Goal: Task Accomplishment & Management: Use online tool/utility

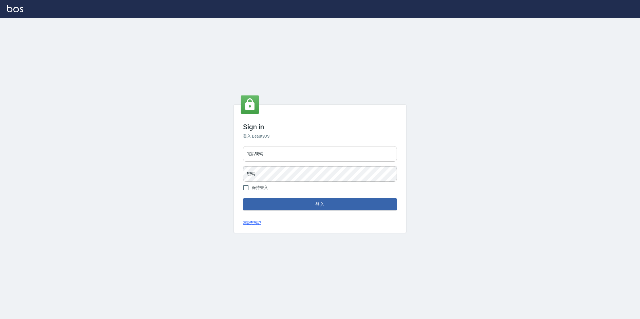
click at [251, 155] on input "電話號碼" at bounding box center [320, 153] width 154 height 15
type input "０"
type input "0977380821"
click at [243, 199] on button "登入" at bounding box center [320, 205] width 154 height 12
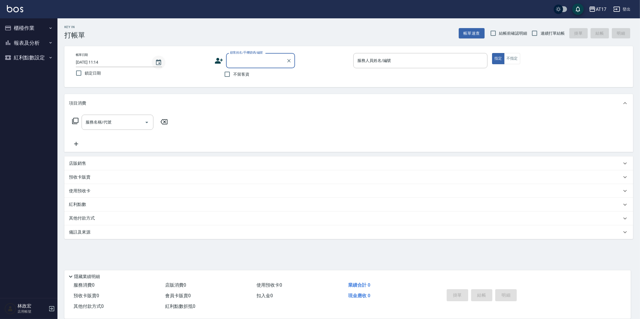
click at [157, 62] on icon "Choose date, selected date is 2025-09-04" at bounding box center [158, 62] width 7 height 7
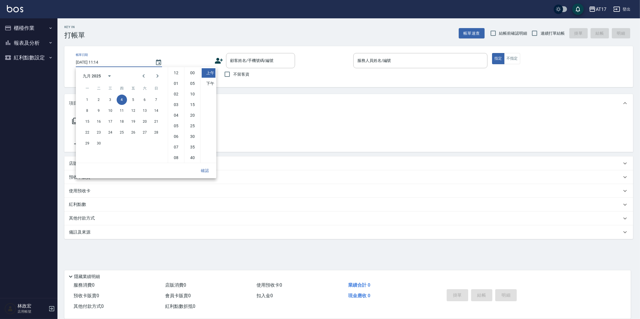
scroll to position [32, 0]
click at [107, 100] on button "3" at bounding box center [110, 100] width 10 height 10
type input "[DATE] 11:14"
click at [200, 170] on button "確認" at bounding box center [204, 171] width 18 height 11
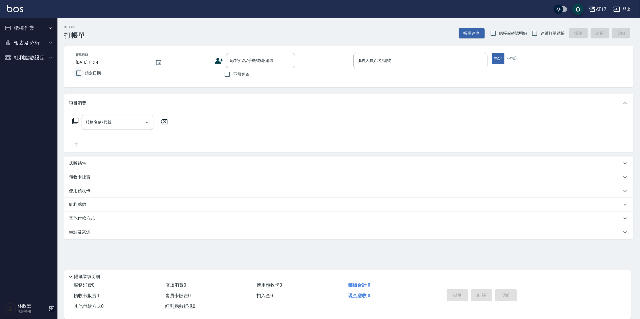
click at [76, 73] on input "鎖定日期" at bounding box center [79, 73] width 12 height 12
checkbox input "true"
click at [230, 76] on input "不留客資" at bounding box center [227, 74] width 12 height 12
checkbox input "true"
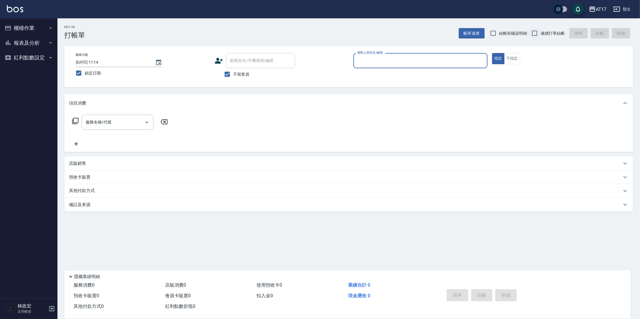
click at [533, 32] on input "連續打單結帳" at bounding box center [534, 33] width 12 height 12
checkbox input "true"
click at [450, 56] on input "服務人員姓名/編號" at bounding box center [420, 61] width 129 height 10
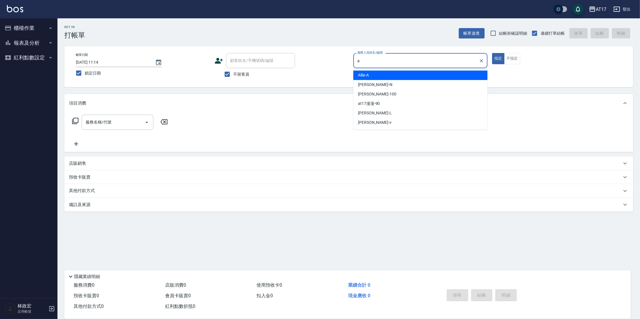
type input "Allie-A"
type button "true"
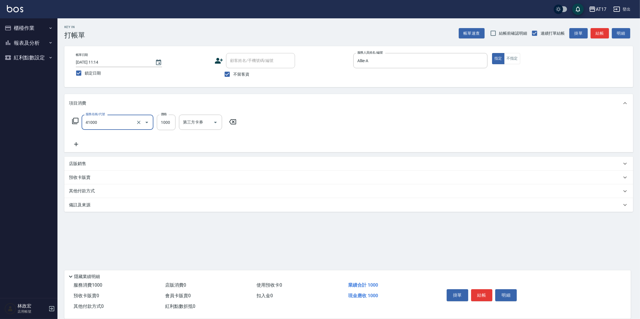
type input "酵素 & 鏡面(41000)"
type input "2600"
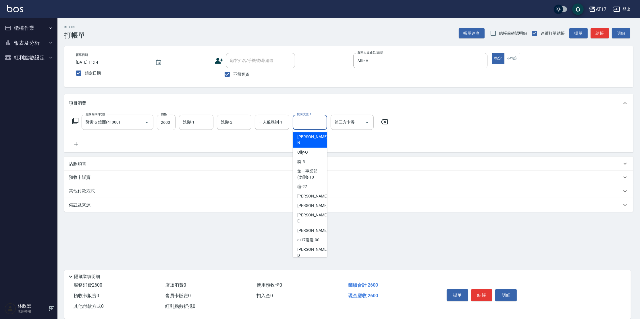
scroll to position [133, 0]
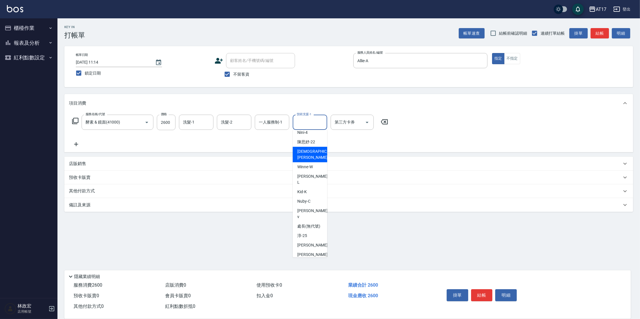
click at [339, 120] on div "第三方卡券 第三方卡券" at bounding box center [351, 122] width 43 height 15
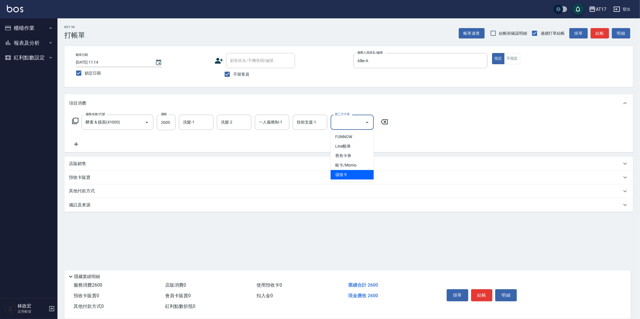
type input "儲值卡"
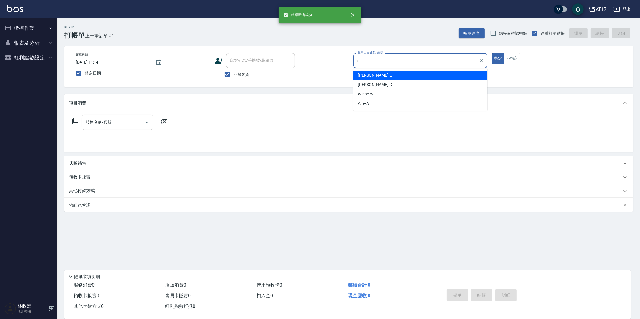
type input "[PERSON_NAME]-E"
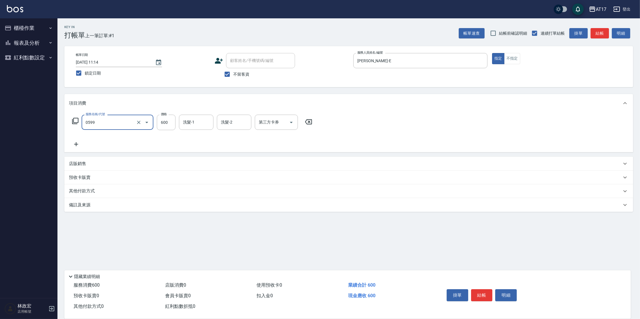
type input "精油-599(0599)"
type input "[PERSON_NAME]-25"
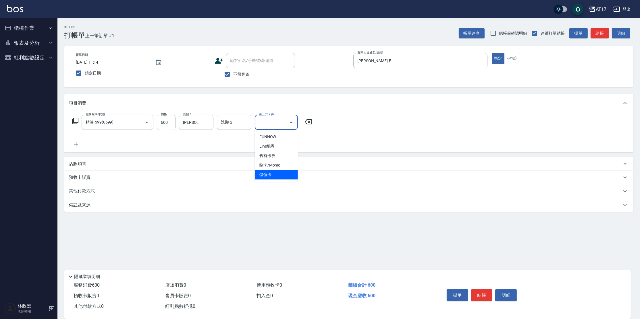
type input "儲值卡"
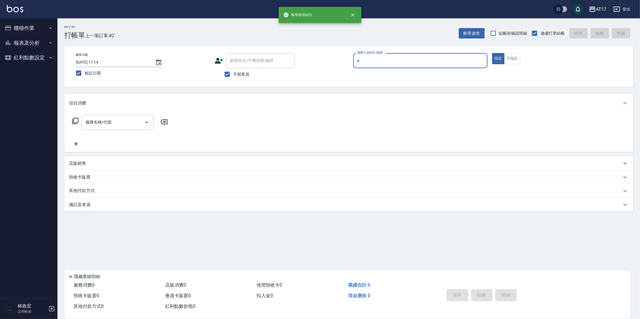
type input "[PERSON_NAME]-E"
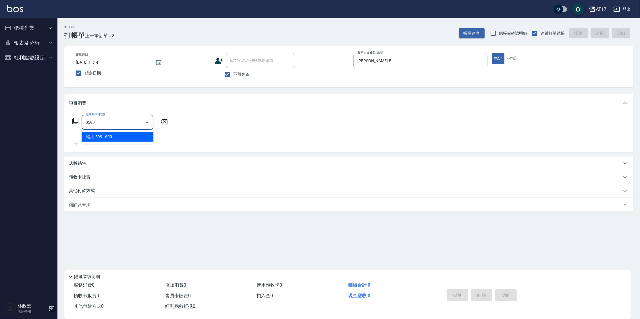
type input "精油-599(0599)"
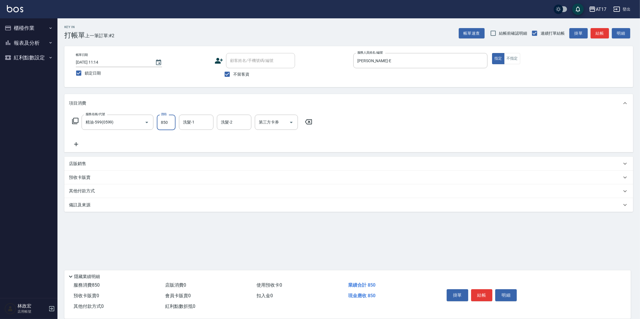
type input "850"
type input "[PERSON_NAME]-25"
type input "儲值卡"
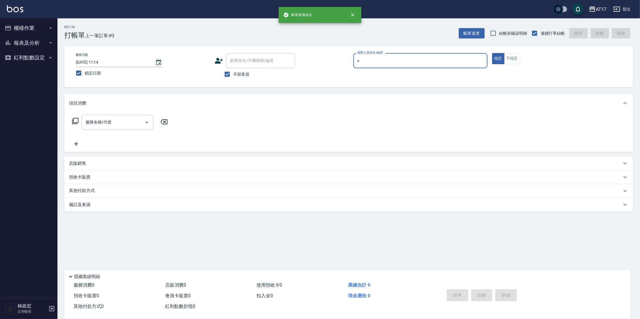
type input "[PERSON_NAME]-v"
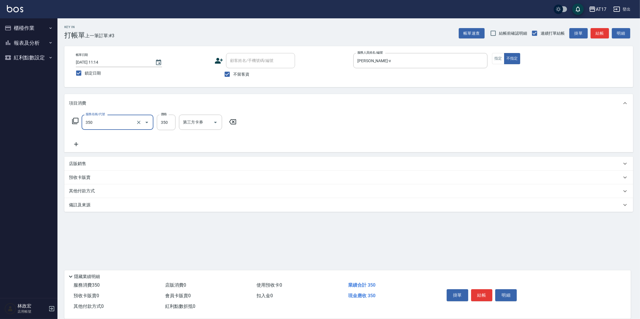
type input "350洗髮(350)"
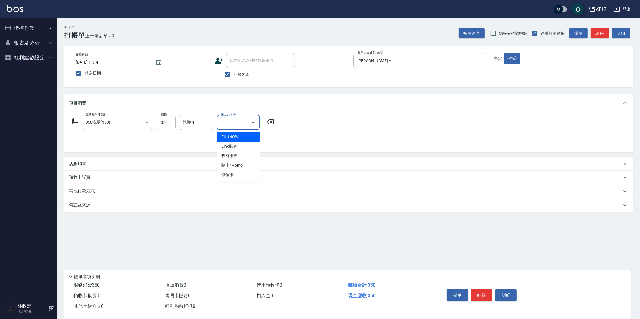
type input "儲值卡"
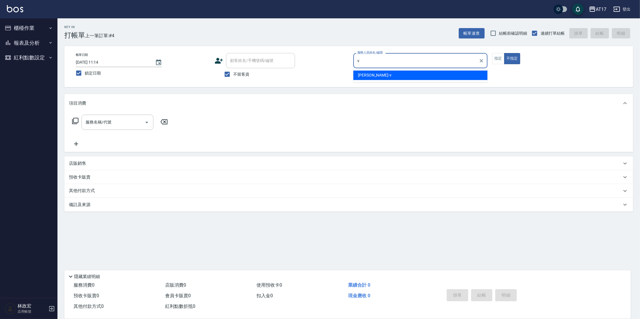
type input "[PERSON_NAME]-v"
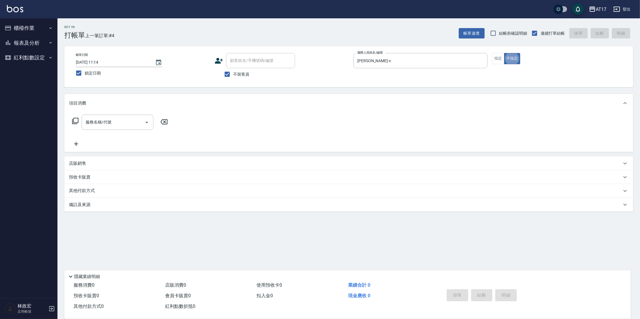
type button "false"
type input "剪髮(200)"
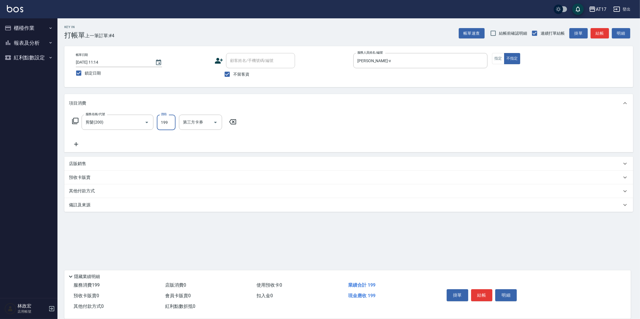
type input "199"
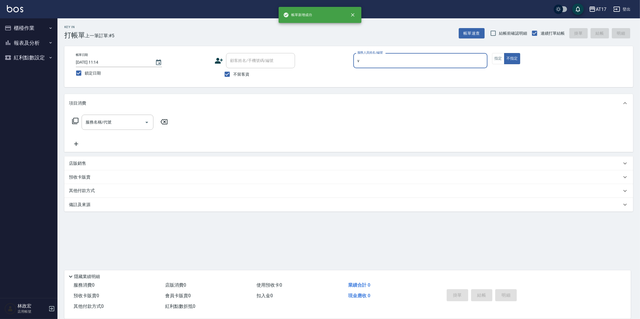
type input "[PERSON_NAME]-v"
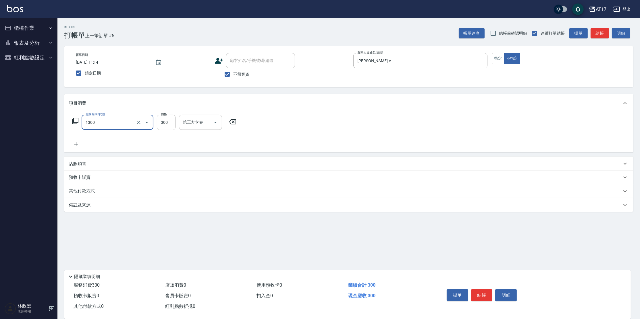
type input "一般洗髮(1300)"
type input "299"
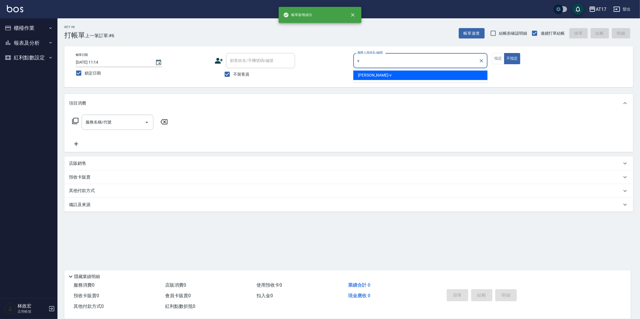
type input "[PERSON_NAME]-v"
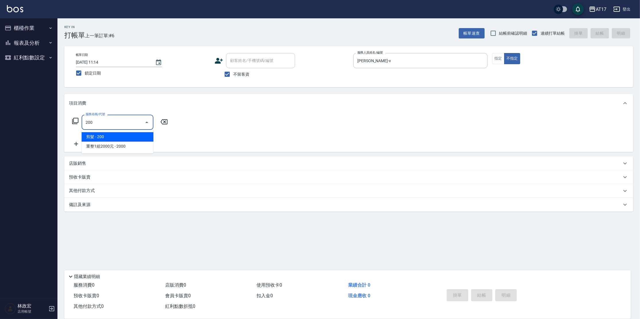
type input "剪髮(200)"
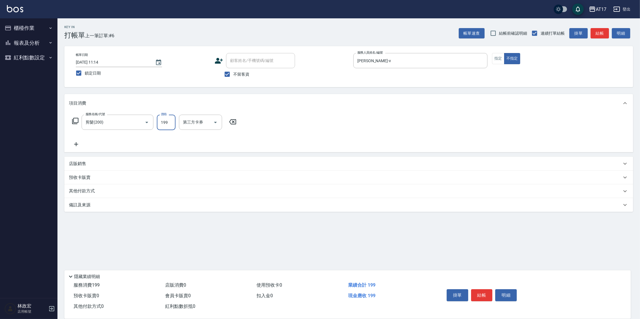
type input "199"
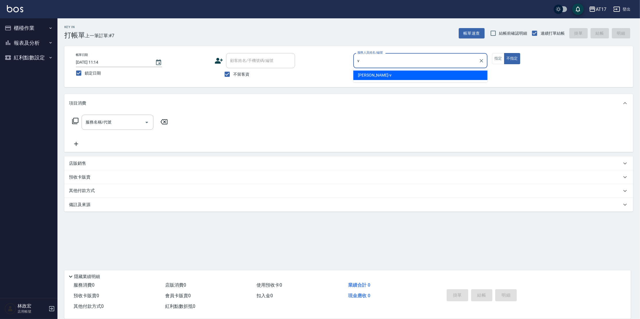
type input "[PERSON_NAME]-v"
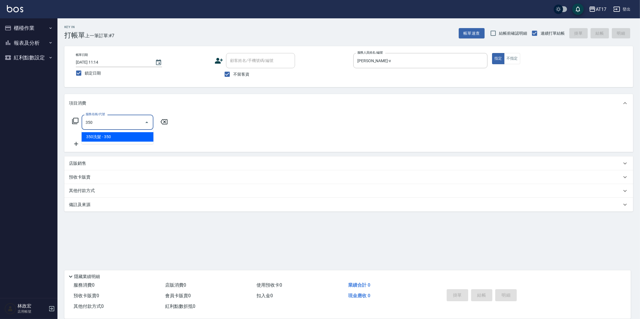
type input "350洗髮(350)"
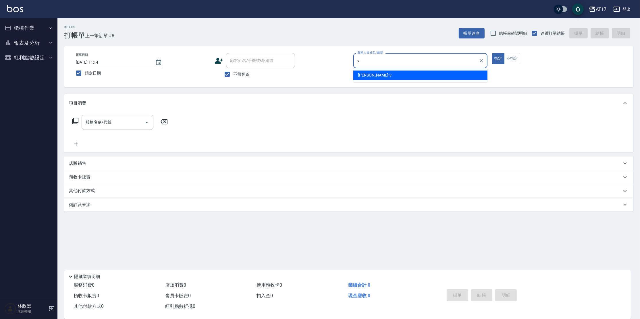
type input "[PERSON_NAME]-v"
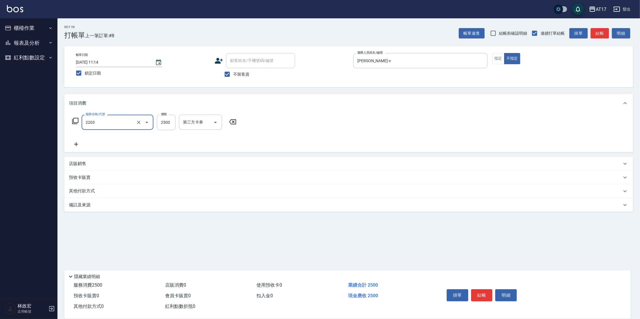
type input "燙髮C餐(短髮)(2203)"
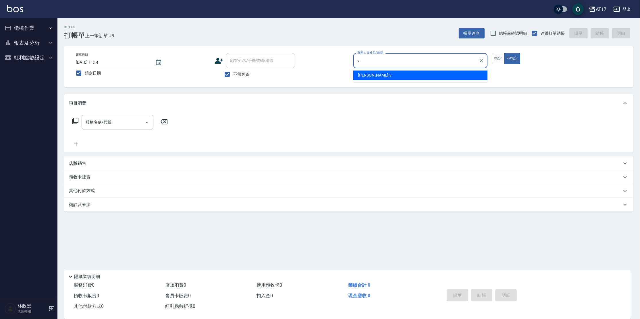
type input "[PERSON_NAME]-v"
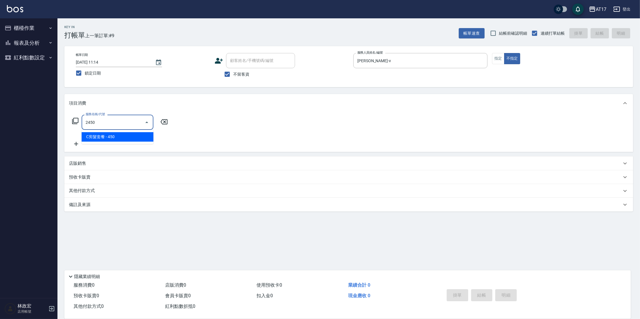
type input "C剪髮套餐(2450)"
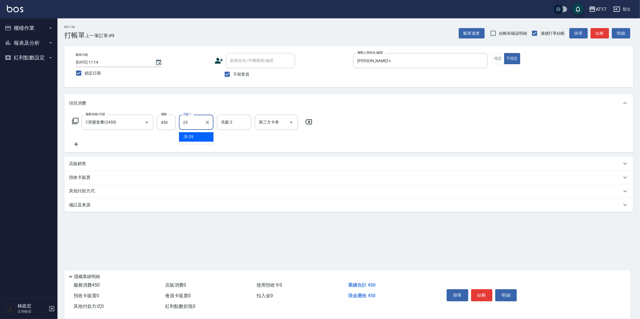
type input "[PERSON_NAME]-25"
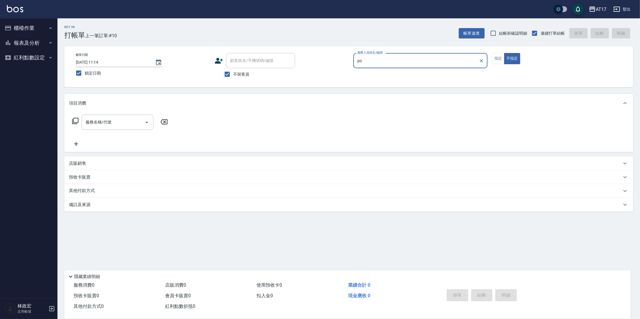
type input "p"
type input "Olly-O"
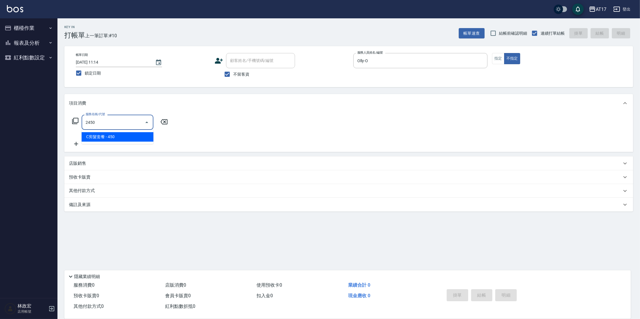
type input "C剪髮套餐(2450)"
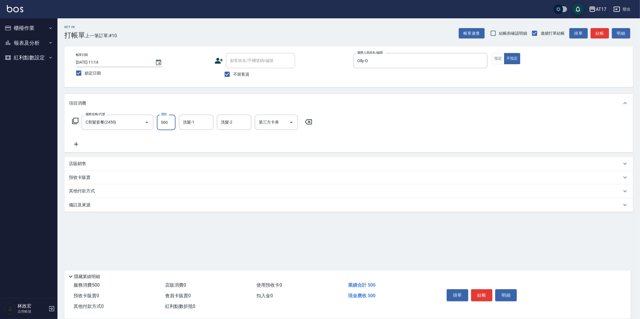
type input "500"
type input "2"
type input "[PERSON_NAME]-55"
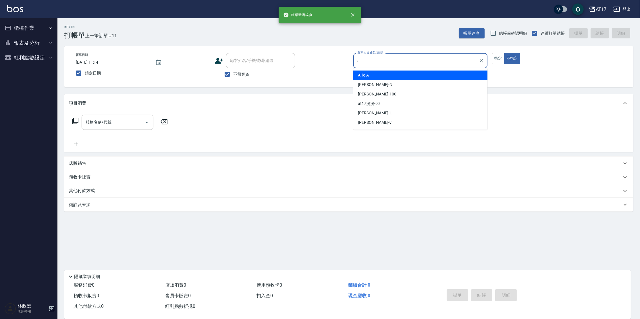
type input "Allie-A"
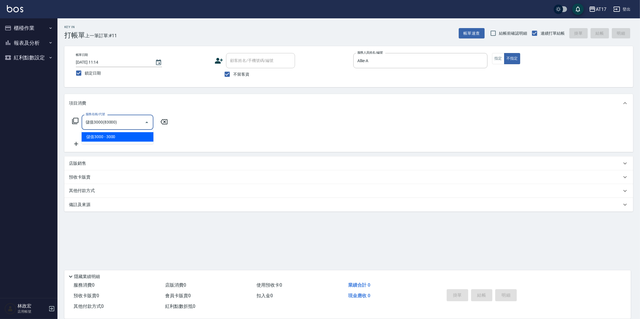
type input "儲值3000(83000)"
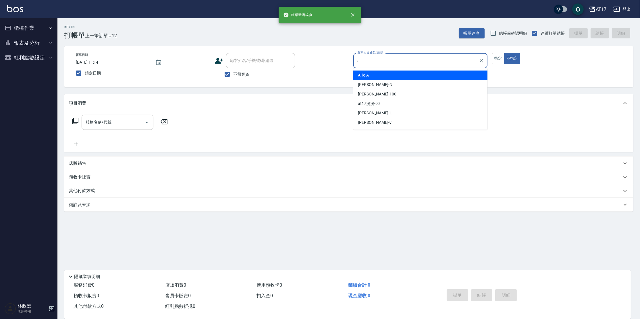
type input "Allie-A"
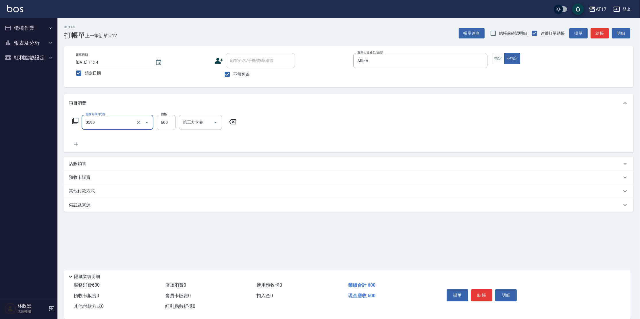
type input "精油-599(0599)"
type input "900"
type input "[PERSON_NAME]-25"
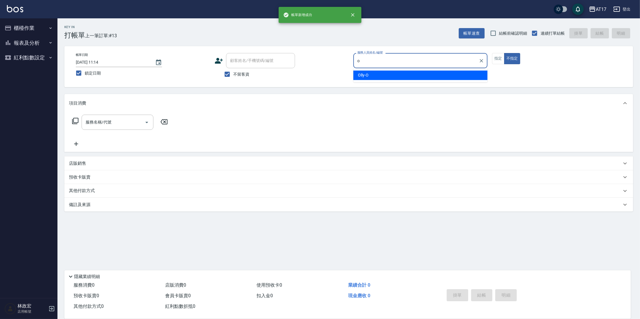
type input "Olly-O"
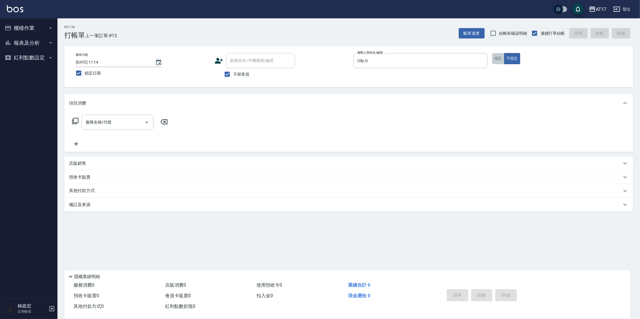
click at [500, 56] on button "指定" at bounding box center [498, 58] width 12 height 11
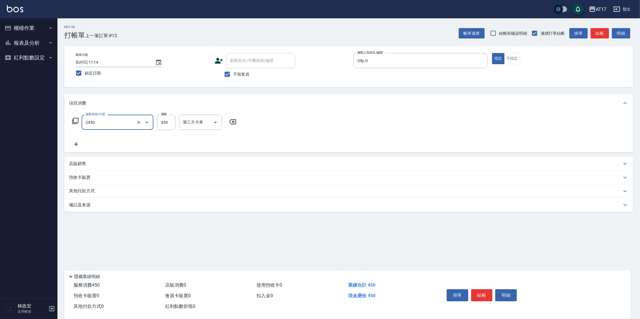
type input "C剪髮套餐(2450)"
type input "[PERSON_NAME]-25"
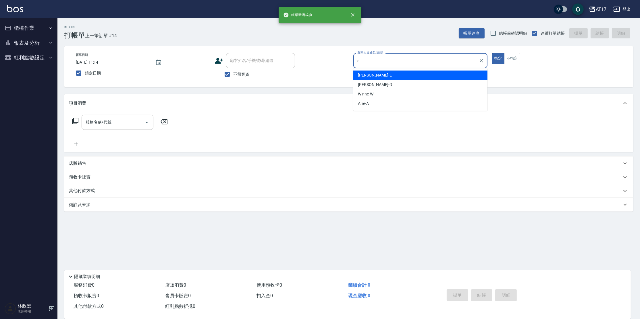
type input "[PERSON_NAME]-E"
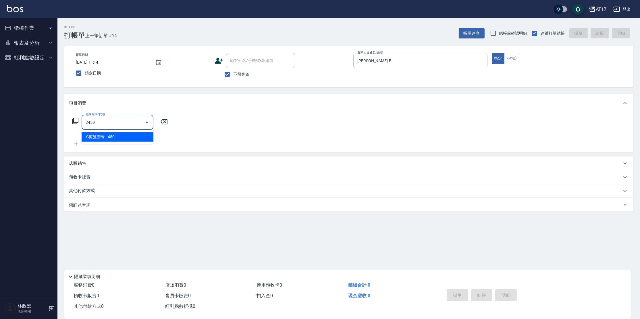
type input "C剪髮套餐(2450)"
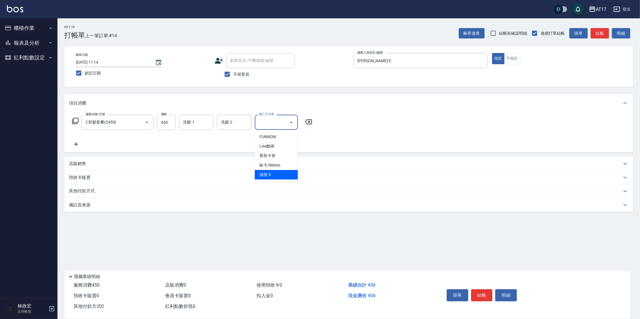
type input "儲值卡"
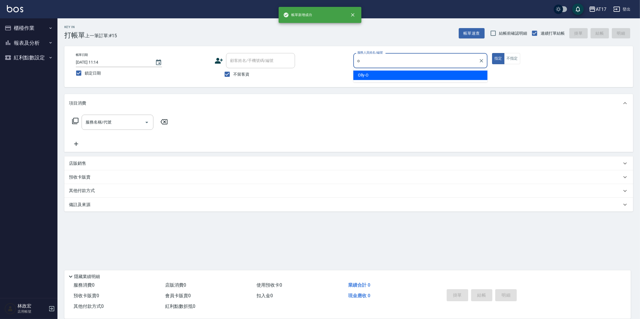
type input "Olly-O"
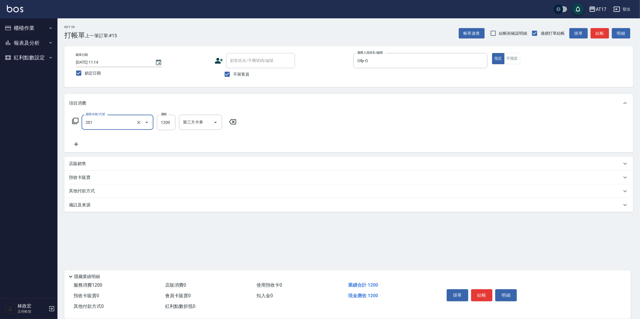
type input "一般燙(改金額)(201)"
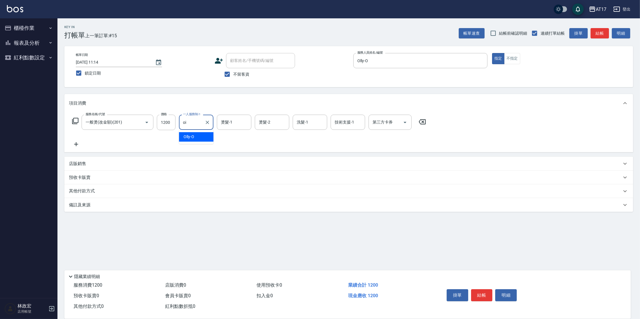
type input "oi"
click at [208, 125] on input "一人服務制-1" at bounding box center [195, 122] width 29 height 10
type input "Olly-O"
type input "[PERSON_NAME]-55"
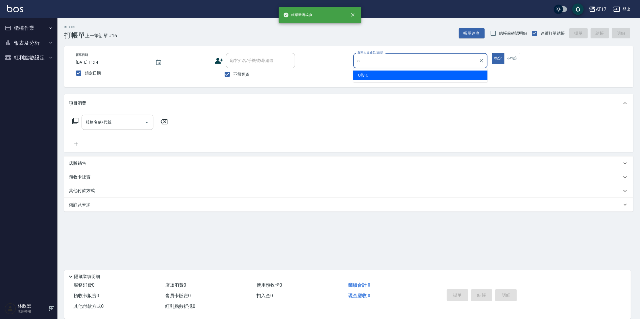
type input "Olly-O"
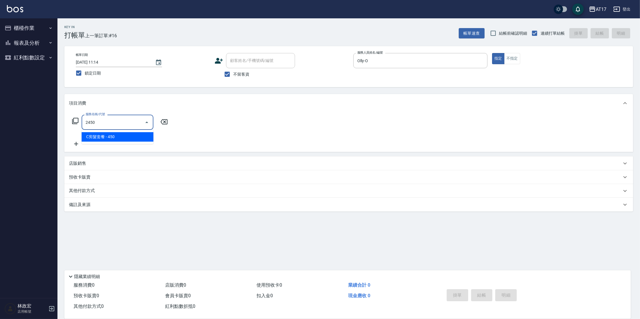
type input "C剪髮套餐(2450)"
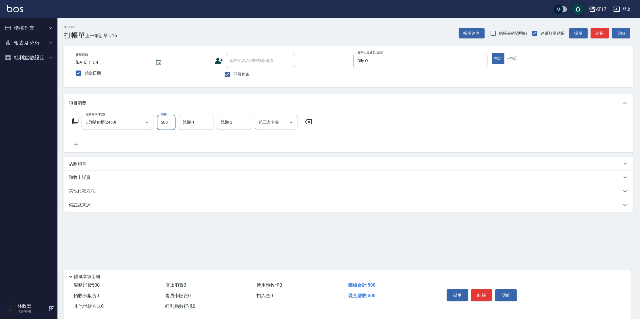
type input "500"
type input "[PERSON_NAME]-55"
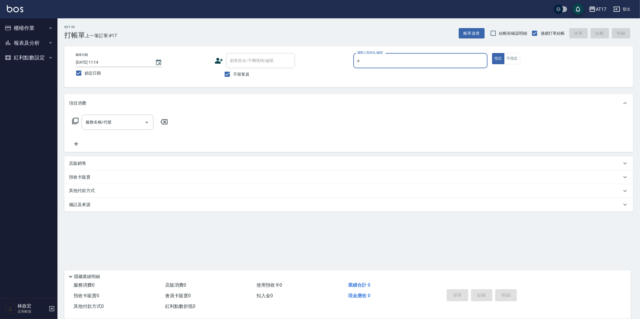
type input "[PERSON_NAME]-E"
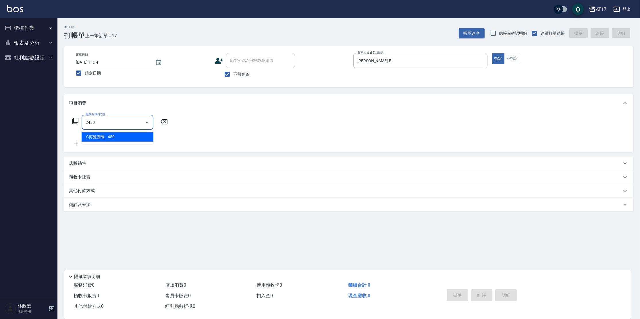
type input "C剪髮套餐(2450)"
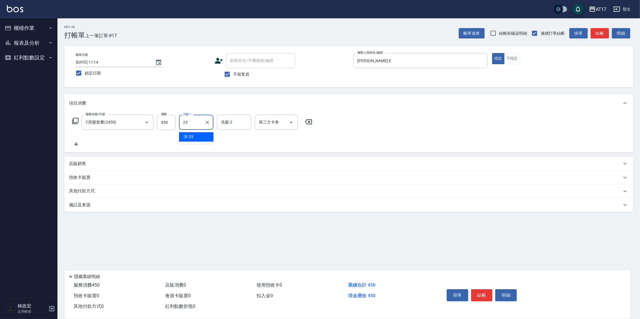
type input "[PERSON_NAME]-25"
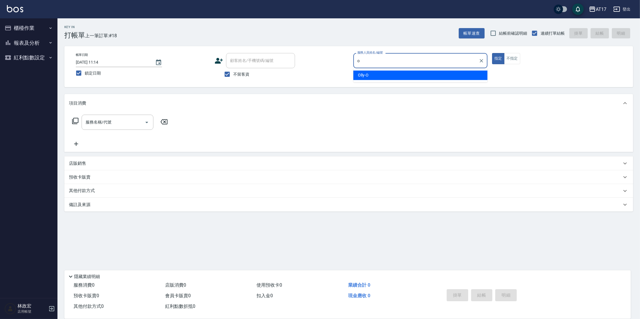
type input "Olly-O"
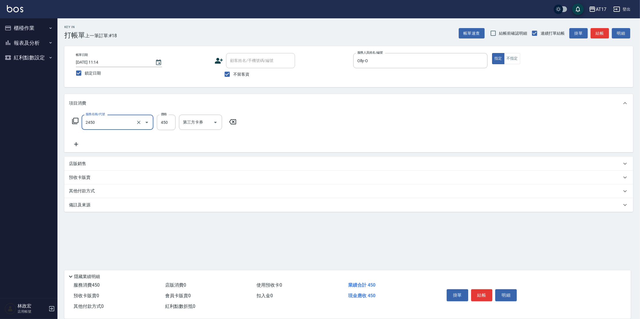
type input "C剪髮套餐(2450)"
type input "500"
type input "[PERSON_NAME]-55"
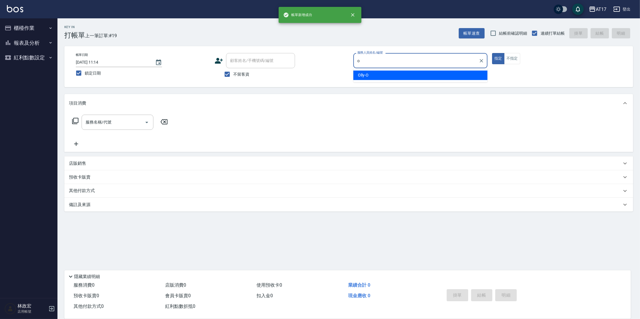
type input "Olly-O"
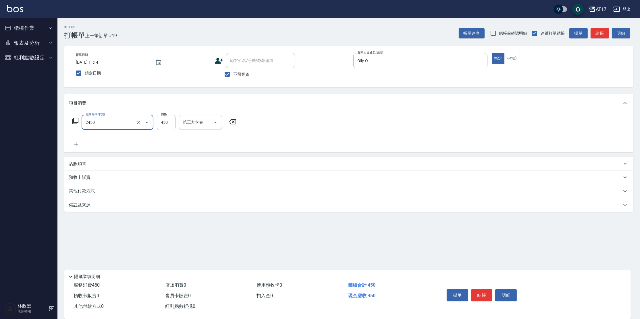
type input "C剪髮套餐(2450)"
type input "300"
type input "[PERSON_NAME]-55"
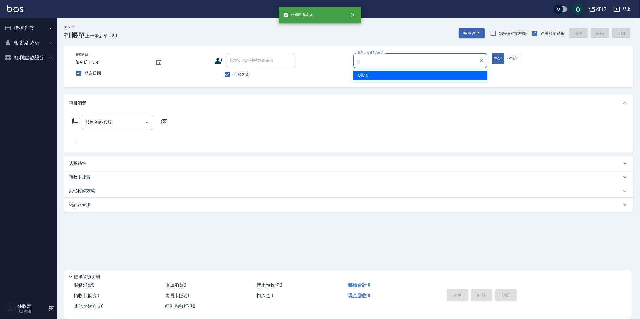
type input "Olly-O"
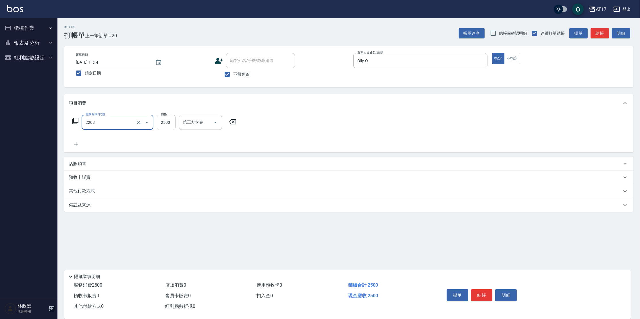
type input "燙髮C餐(短髮)(2203)"
type input "2000"
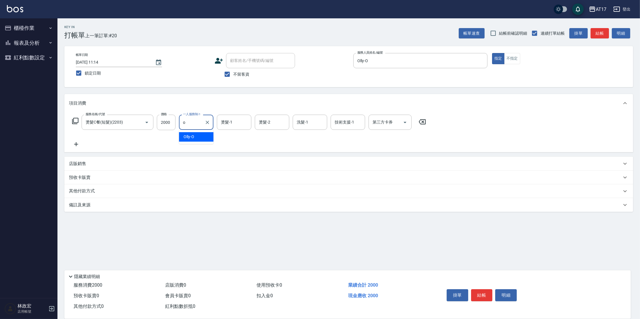
type input "Olly-O"
type input "[PERSON_NAME]-55"
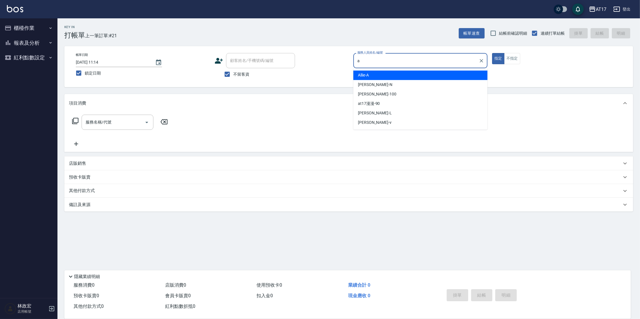
type input "Allie-A"
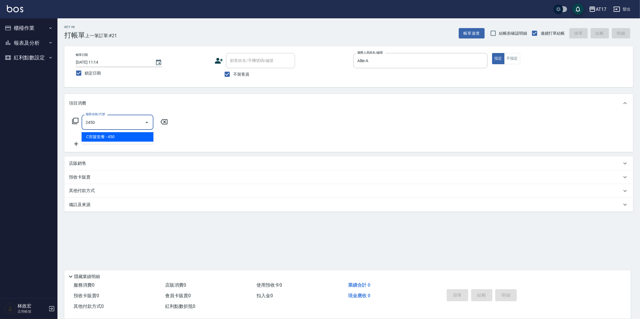
type input "C剪髮套餐(2450)"
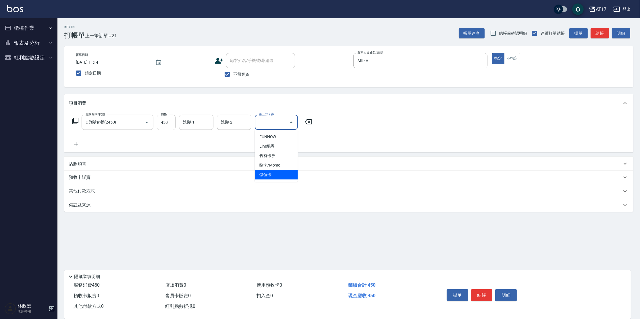
type input "儲值卡"
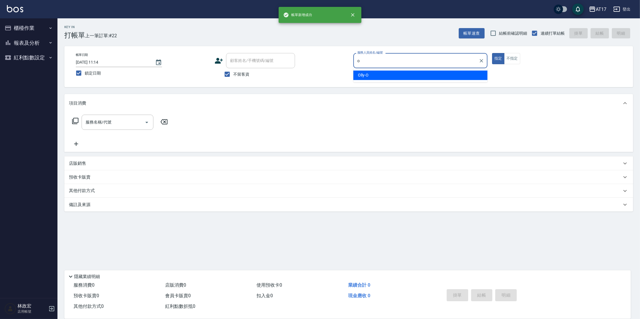
type input "Olly-O"
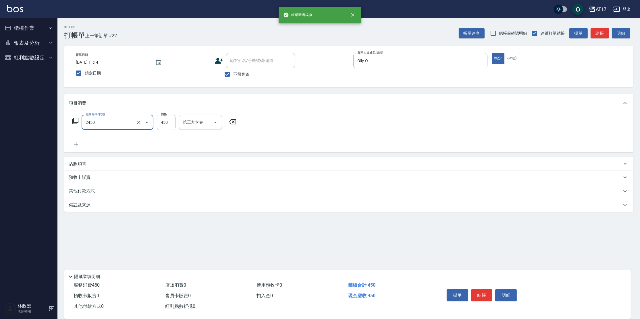
type input "C剪髮套餐(2450)"
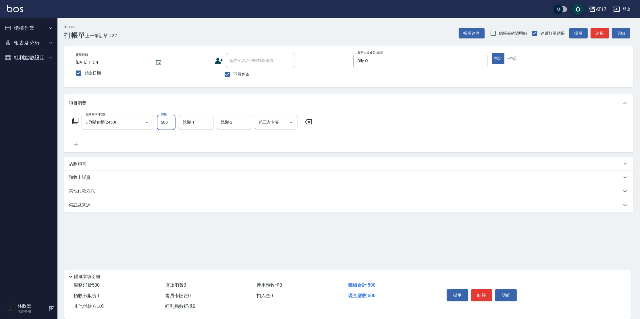
type input "500"
type input "[PERSON_NAME]-55"
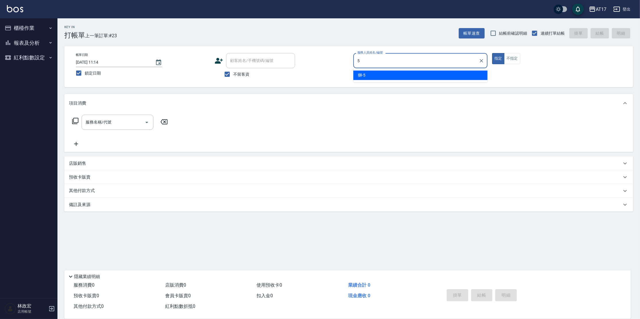
type input "獅-5"
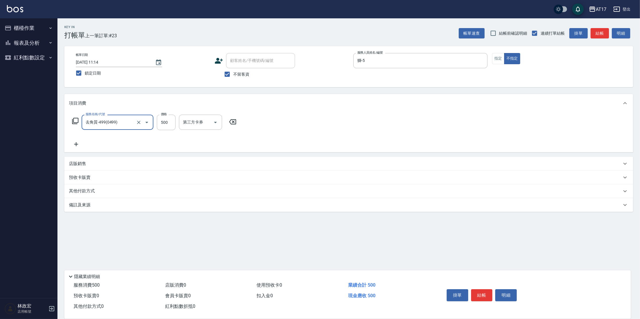
type input "去角質-499(0499)"
type input "750"
type input "[PERSON_NAME]-25"
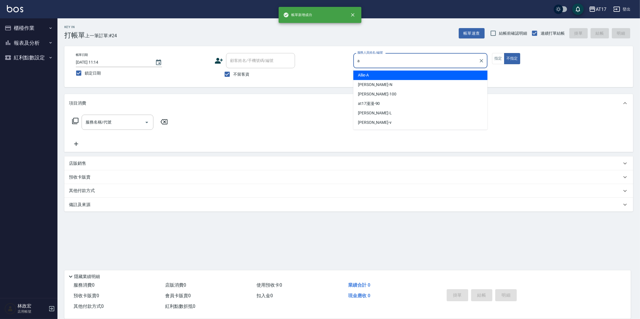
type input "Allie-A"
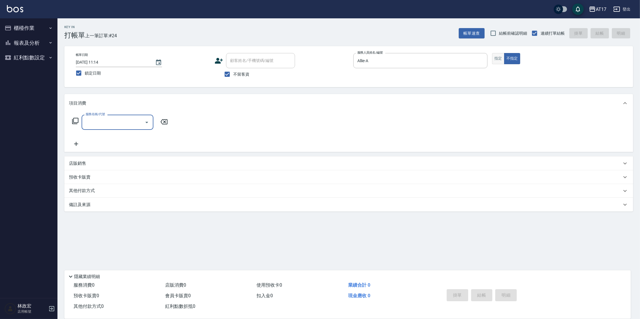
drag, startPoint x: 497, startPoint y: 58, endPoint x: 501, endPoint y: 55, distance: 4.5
click at [497, 58] on button "指定" at bounding box center [498, 58] width 12 height 11
type input "接髮洗(1110)"
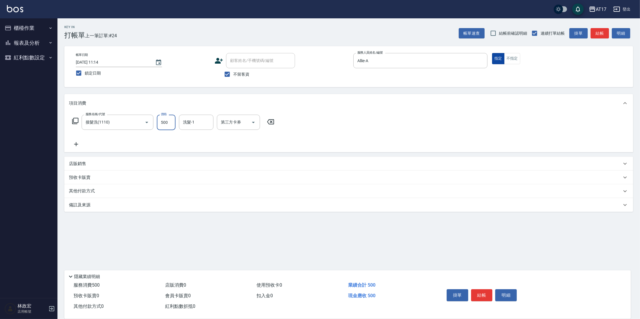
type input "500"
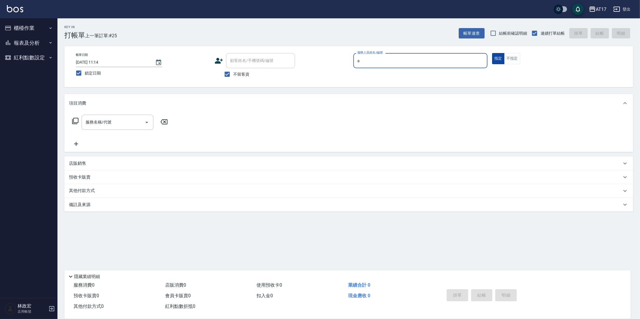
type input "Allie-A"
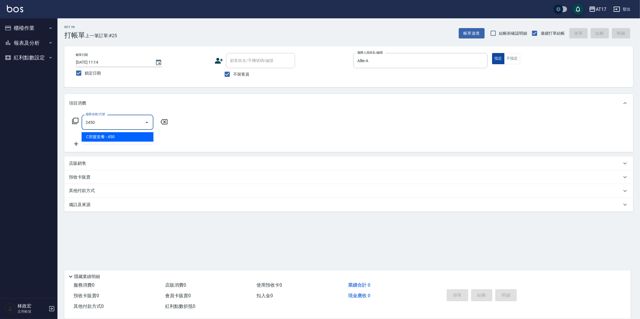
type input "C剪髮套餐(2450)"
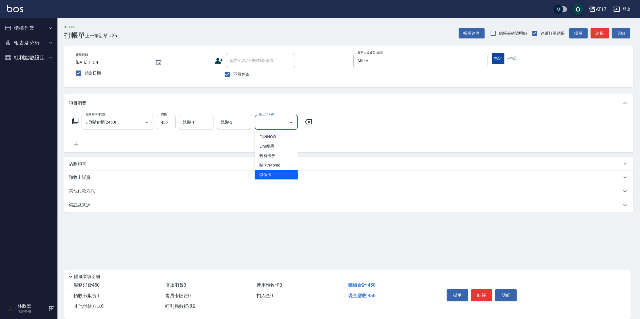
type input "儲值卡"
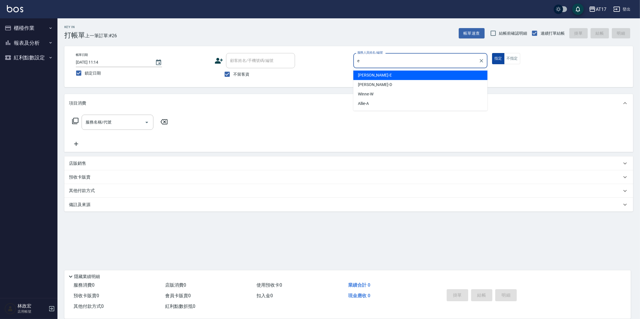
type input "[PERSON_NAME]-E"
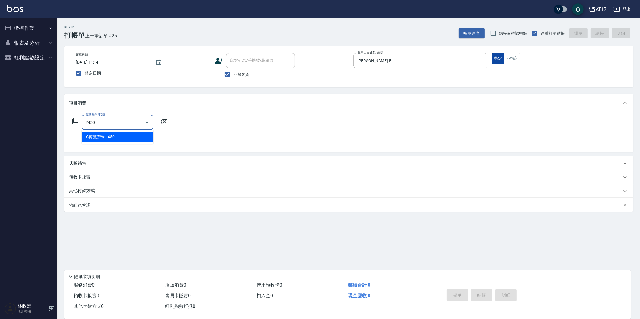
type input "C剪髮套餐(2450)"
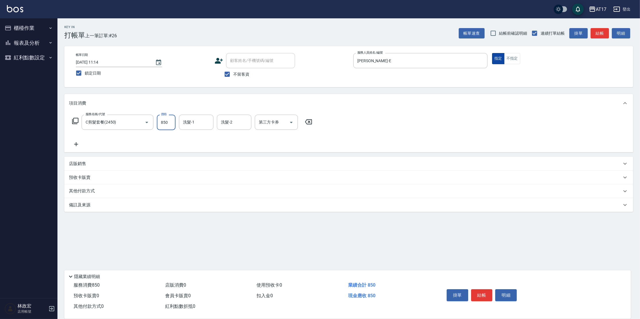
type input "850"
type input "[PERSON_NAME]-25"
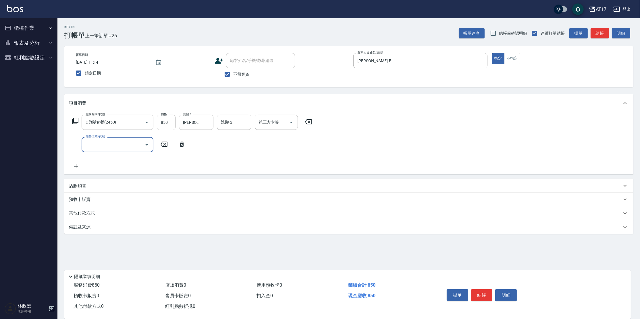
click at [84, 186] on p "店販銷售" at bounding box center [77, 186] width 17 height 6
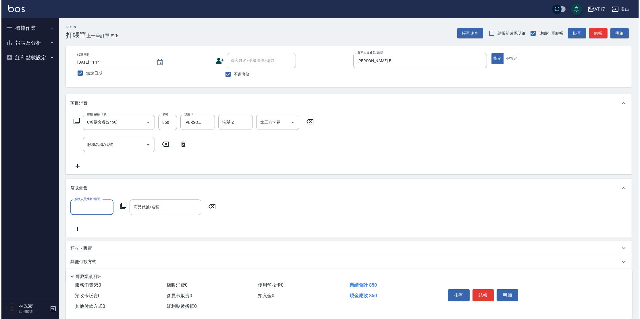
scroll to position [0, 0]
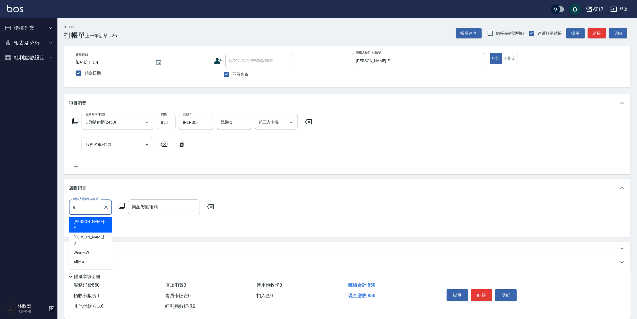
type input "[PERSON_NAME]-E"
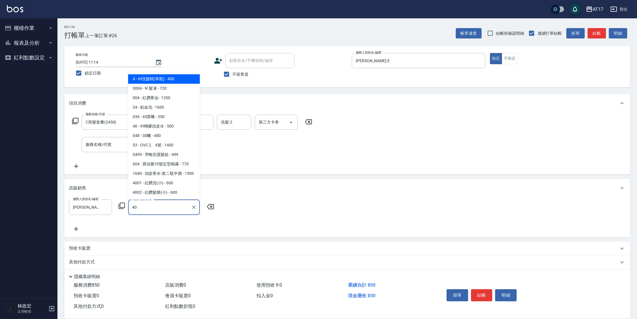
type input "IH蜂膠頭皮水"
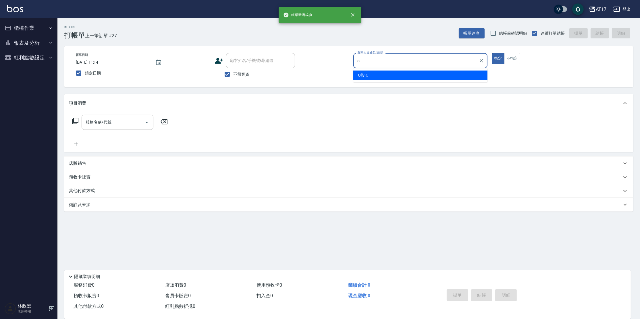
type input "Olly-O"
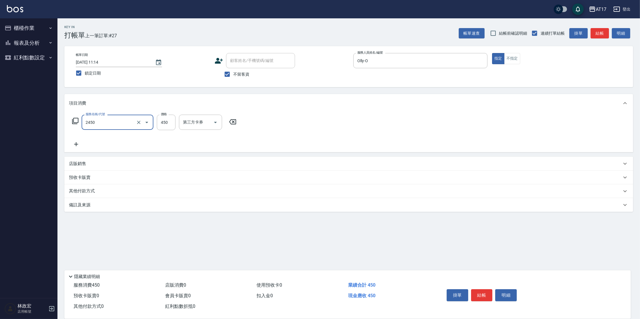
type input "C剪髮套餐(2450)"
type input "500"
type input "[PERSON_NAME]-55"
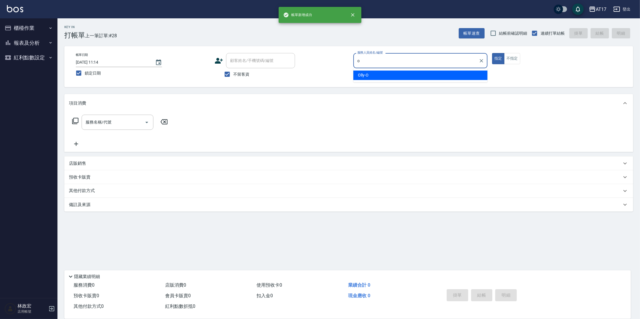
type input "Olly-O"
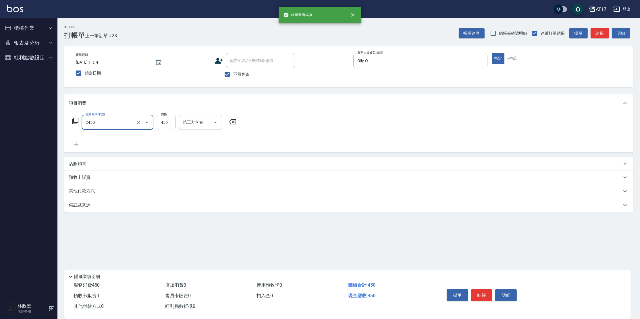
type input "C剪髮套餐(2450)"
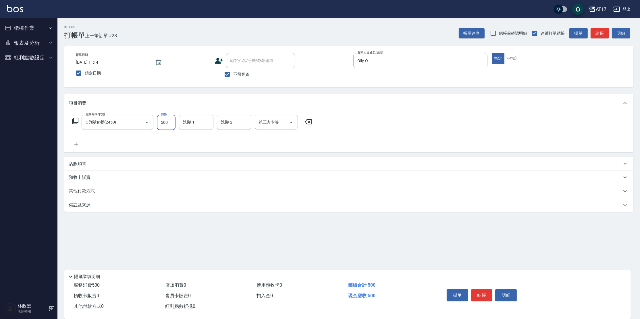
type input "500"
type input "[PERSON_NAME]-55"
type input "儲值卡"
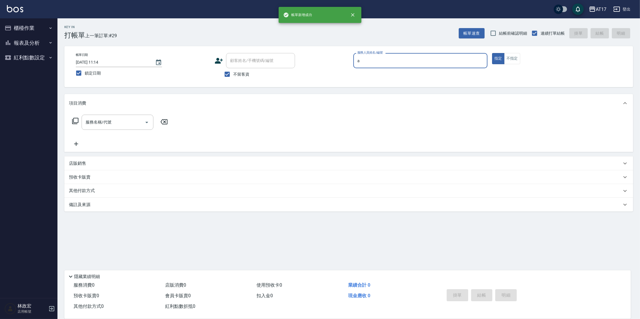
type input "Allie-A"
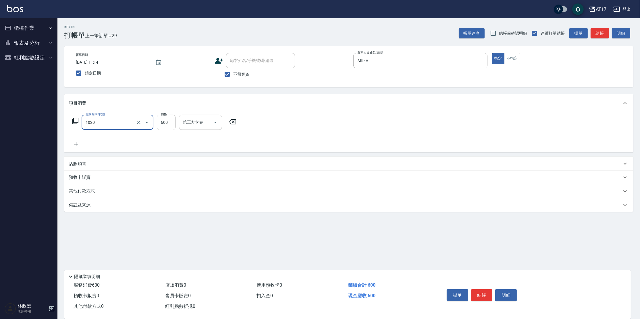
type input "妝髮造型(1020)"
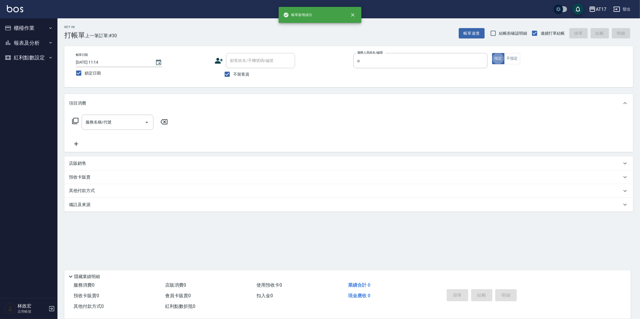
type input "Olly-O"
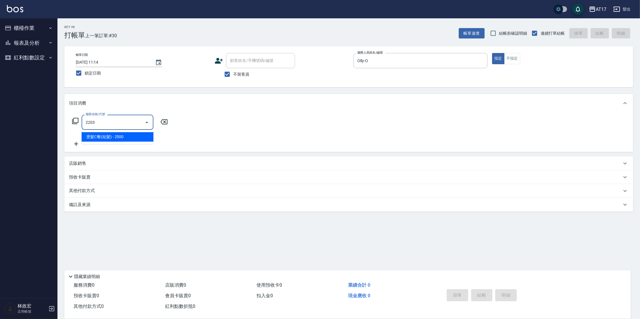
type input "燙髮C餐(短髮)(2203)"
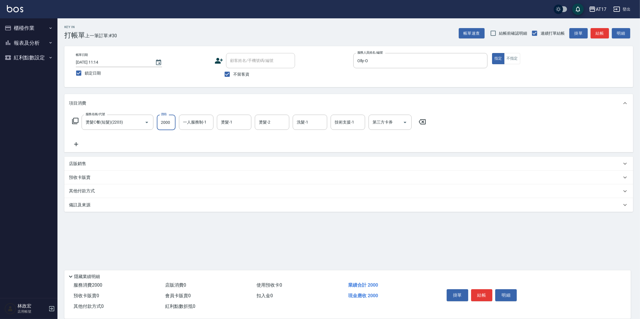
type input "2000"
type input "Olly-O"
type input "[PERSON_NAME]-55"
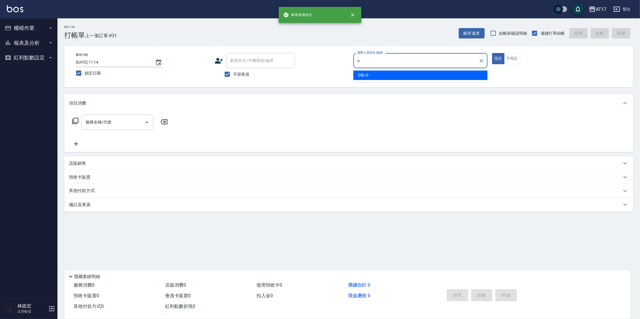
type input "Olly-O"
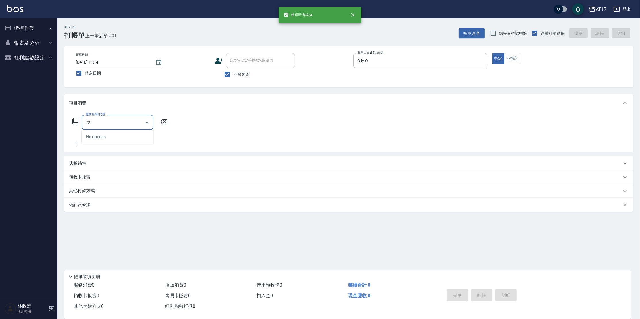
type input "2"
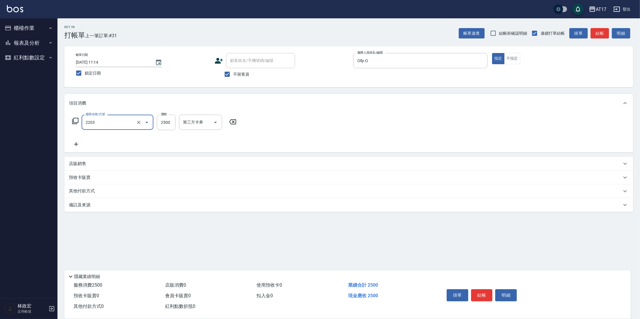
type input "燙髮C餐(短髮)(2203)"
type input "2000"
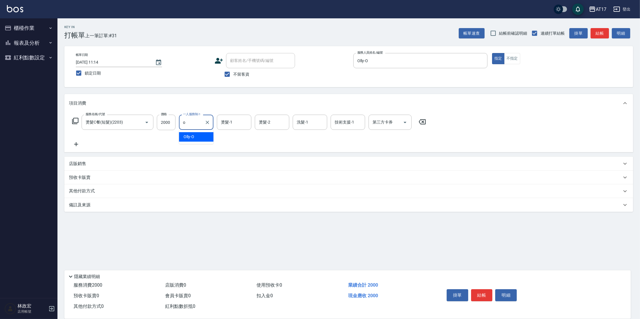
type input "Olly-O"
type input "[PERSON_NAME]-55"
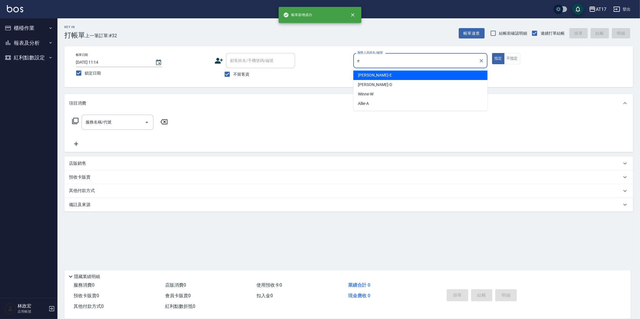
type input "[PERSON_NAME]-E"
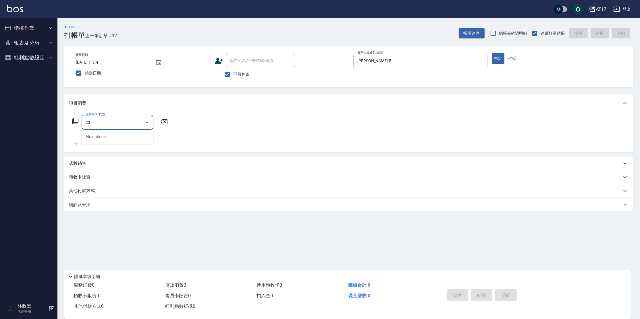
type input "2"
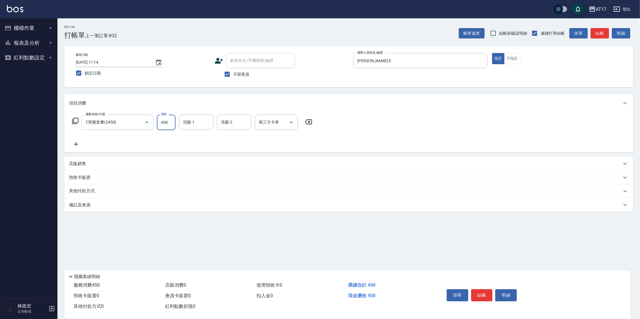
click at [165, 122] on input "450" at bounding box center [166, 122] width 19 height 15
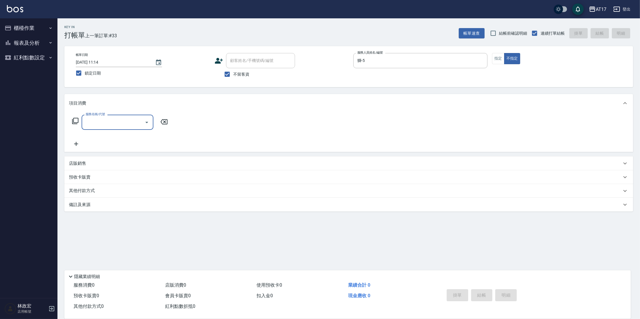
click at [102, 123] on input "服務名稱/代號" at bounding box center [113, 122] width 58 height 10
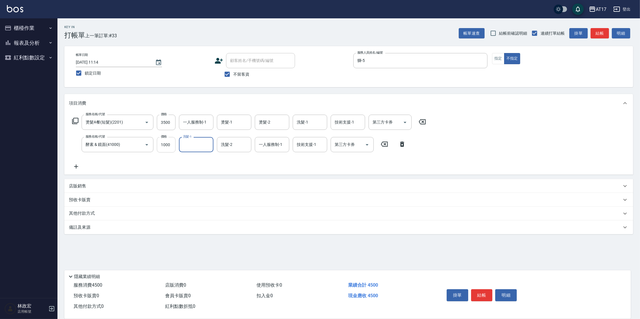
click at [168, 147] on input "1000" at bounding box center [166, 144] width 19 height 15
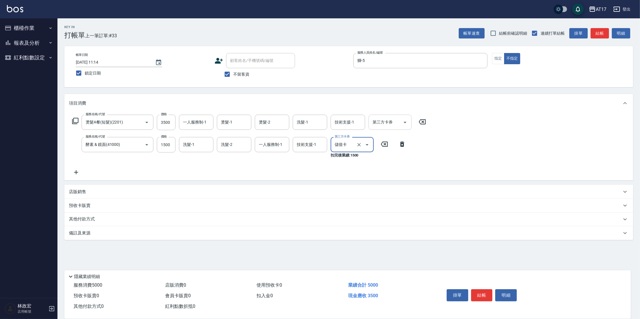
click at [391, 128] on div "第三方卡券" at bounding box center [389, 122] width 43 height 15
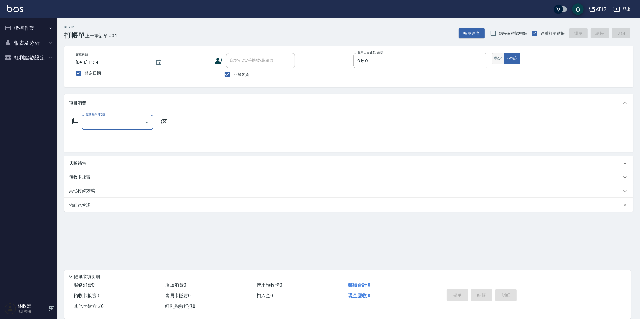
click at [499, 61] on button "指定" at bounding box center [498, 58] width 12 height 11
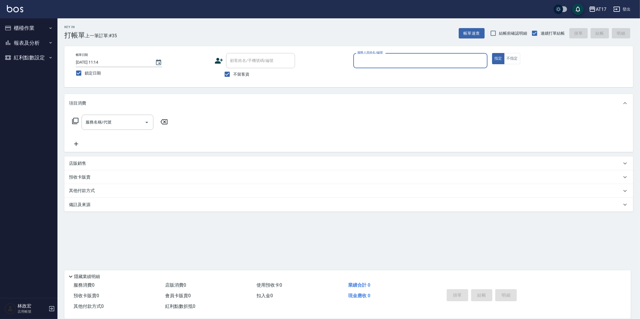
click at [23, 25] on button "櫃檯作業" at bounding box center [28, 28] width 53 height 15
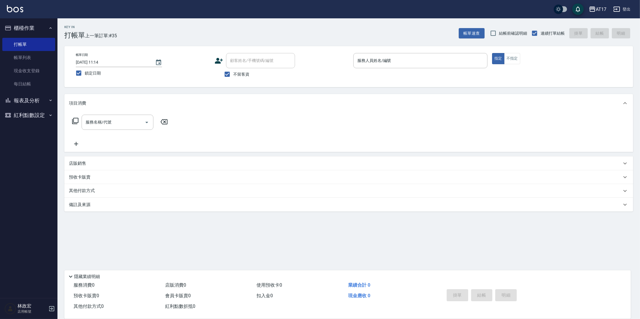
click at [24, 100] on button "報表及分析" at bounding box center [28, 100] width 53 height 15
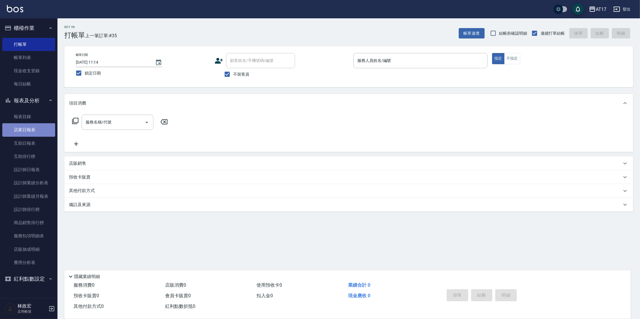
click at [32, 129] on link "店家日報表" at bounding box center [28, 129] width 53 height 13
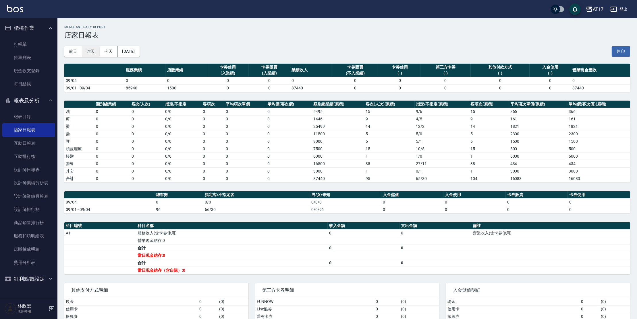
click at [93, 54] on button "昨天" at bounding box center [91, 51] width 18 height 11
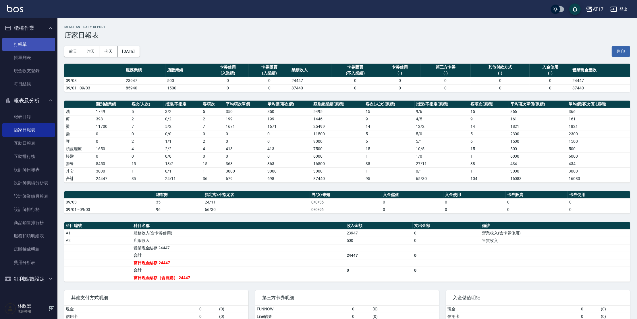
click at [24, 43] on link "打帳單" at bounding box center [28, 44] width 53 height 13
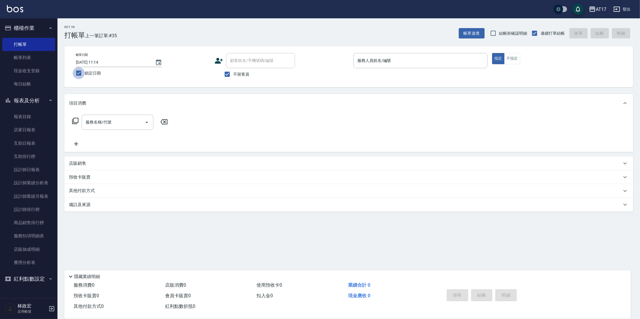
click at [82, 71] on input "鎖定日期" at bounding box center [79, 73] width 12 height 12
click at [19, 168] on link "設計師日報表" at bounding box center [28, 169] width 53 height 13
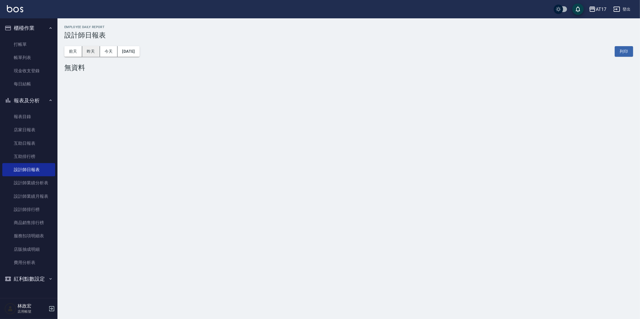
click at [95, 53] on button "昨天" at bounding box center [91, 51] width 18 height 11
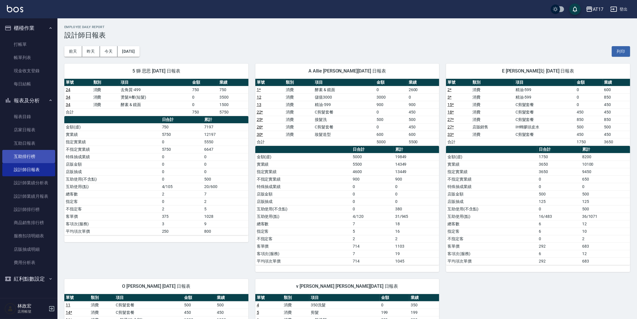
click at [31, 153] on link "互助排行榜" at bounding box center [28, 156] width 53 height 13
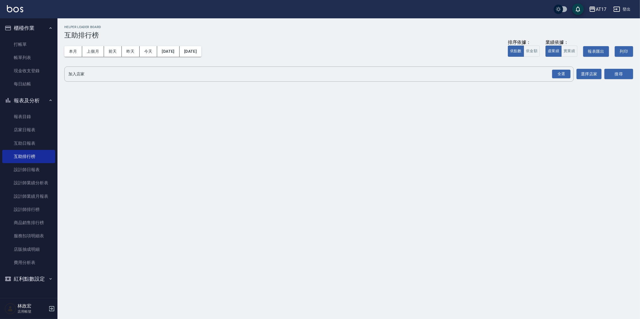
drag, startPoint x: 149, startPoint y: 53, endPoint x: 637, endPoint y: 55, distance: 487.7
click at [279, 54] on div "本月 上個月 [DATE] [DATE] [DATE] [DATE] [DATE] 排序依據： 依點數 依金額 業績依據： 虛業績 實業績 報表匯出 列印" at bounding box center [348, 51] width 568 height 24
click at [559, 73] on div "全選" at bounding box center [561, 74] width 18 height 9
click at [623, 75] on button "搜尋" at bounding box center [618, 74] width 29 height 11
